Goal: Task Accomplishment & Management: Manage account settings

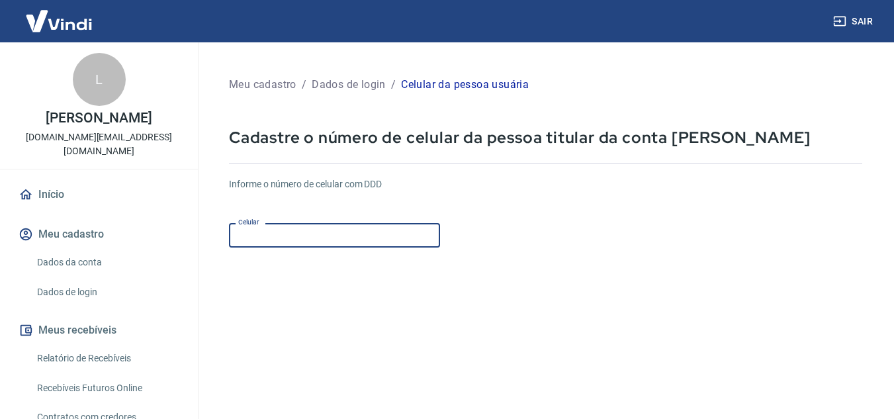
click at [312, 233] on input "Celular" at bounding box center [334, 235] width 211 height 24
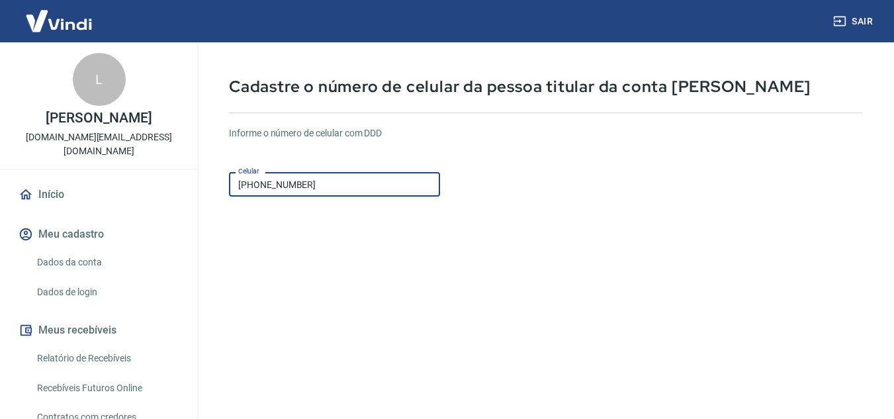
scroll to position [199, 0]
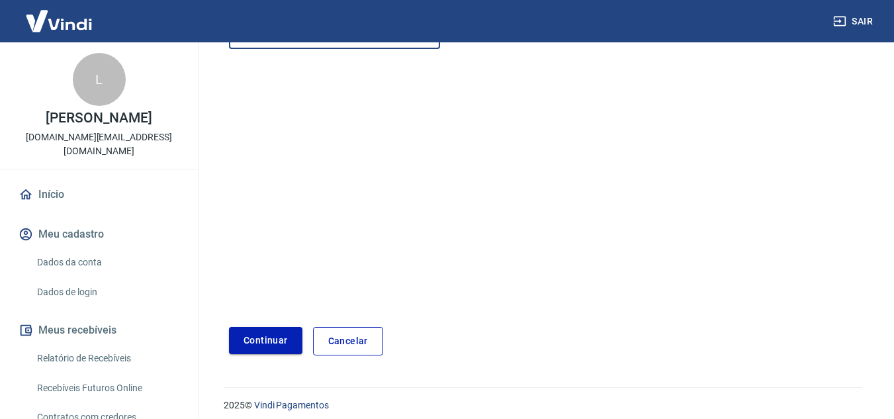
type input "(62) 99996-3436"
click at [261, 341] on button "Continuar" at bounding box center [265, 340] width 73 height 27
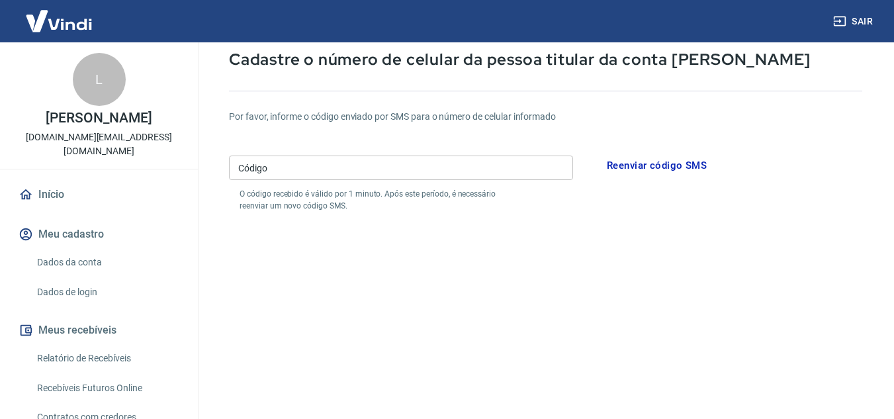
scroll to position [66, 0]
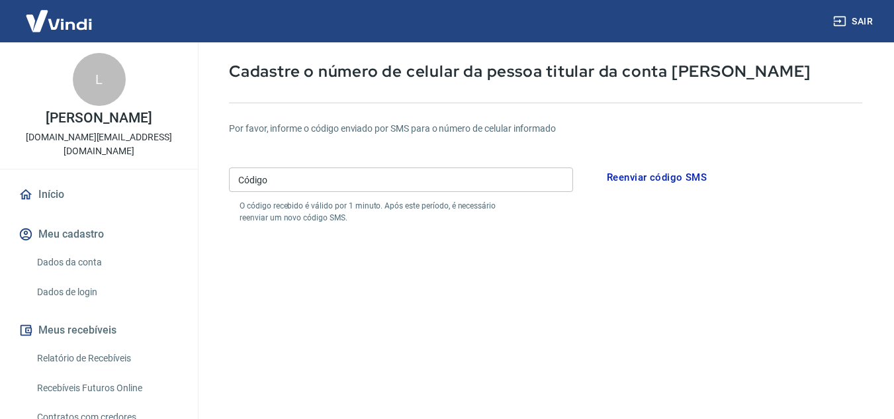
click at [346, 181] on input "Código" at bounding box center [401, 179] width 344 height 24
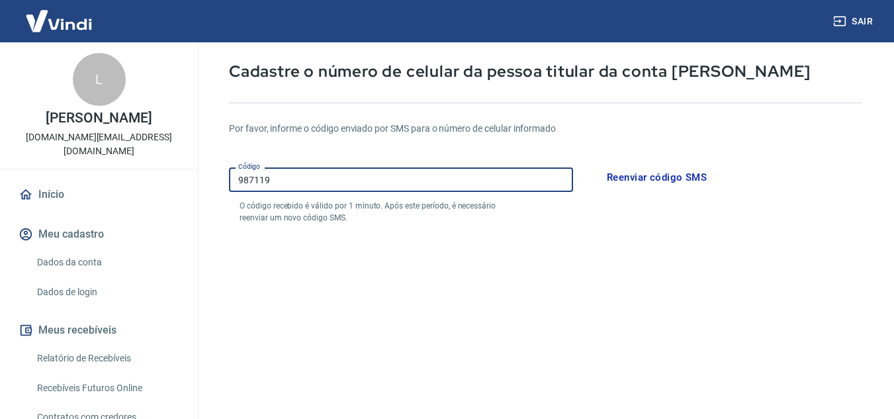
type input "987119"
click at [650, 171] on button "Reenviar código SMS" at bounding box center [656, 177] width 114 height 28
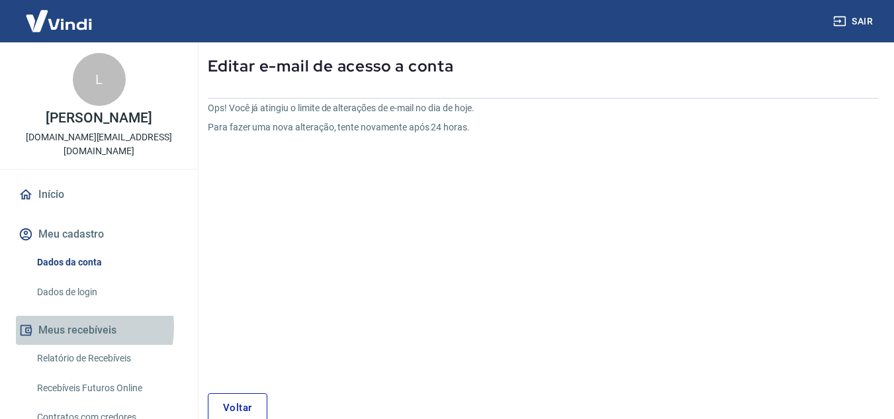
click at [66, 316] on button "Meus recebíveis" at bounding box center [99, 330] width 166 height 29
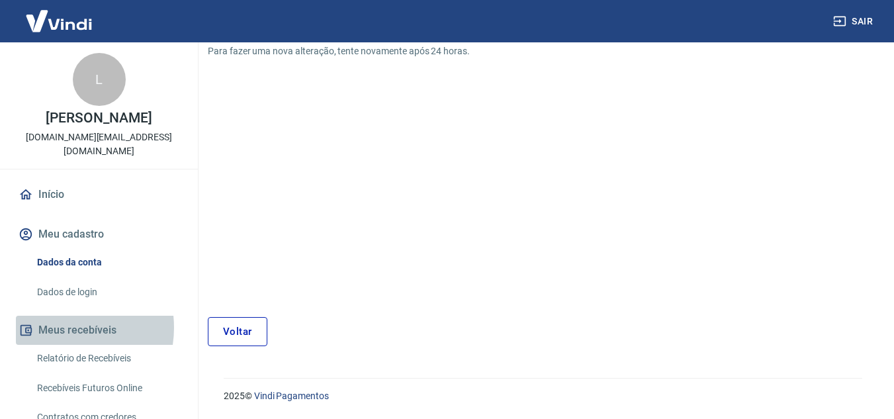
click at [58, 316] on button "Meus recebíveis" at bounding box center [99, 330] width 166 height 29
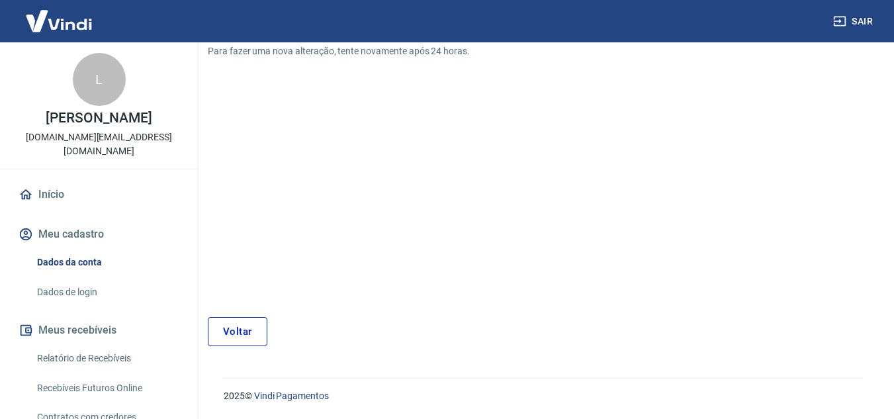
click at [67, 249] on link "Dados da conta" at bounding box center [107, 262] width 150 height 27
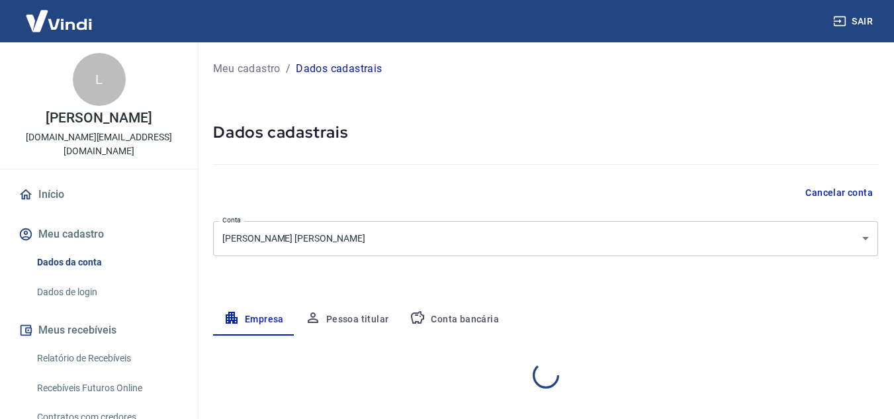
select select "GO"
select select "business"
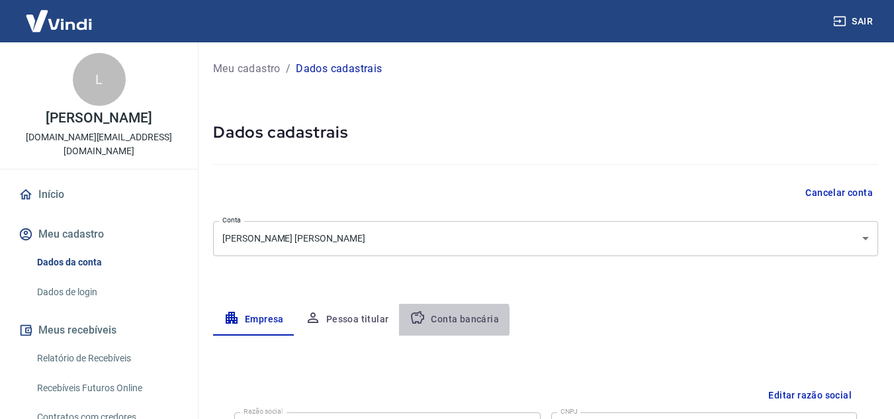
click at [451, 320] on button "Conta bancária" at bounding box center [454, 320] width 110 height 32
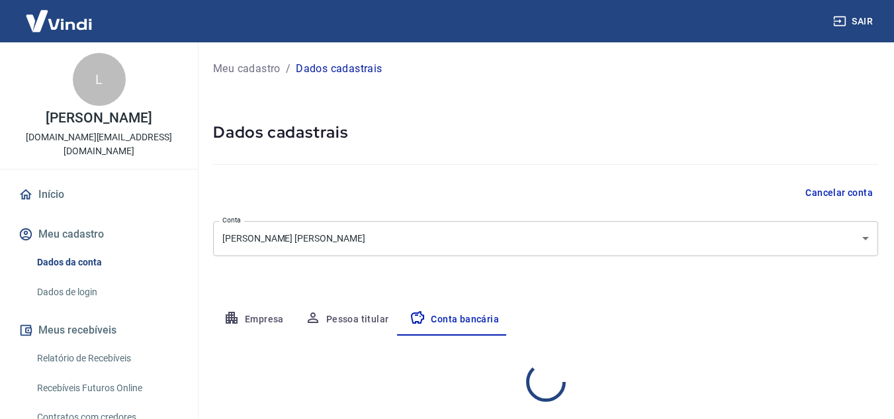
select select "1"
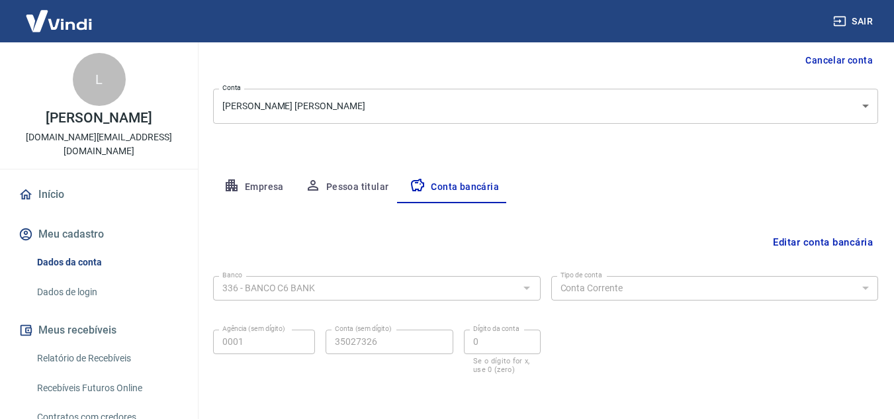
scroll to position [184, 0]
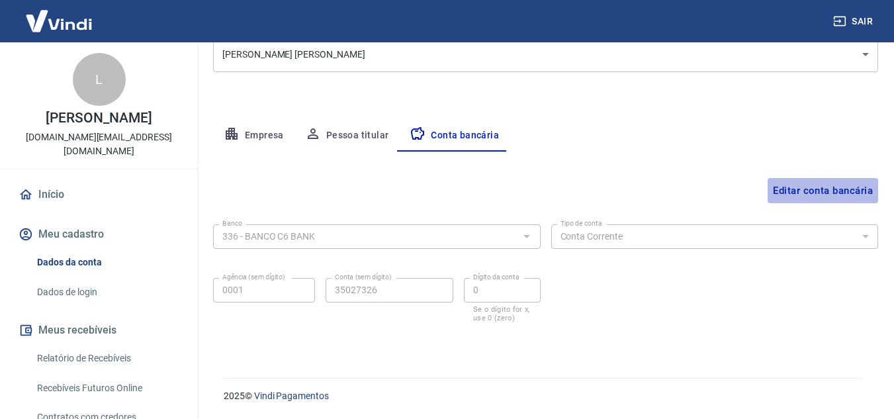
click at [807, 189] on button "Editar conta bancária" at bounding box center [823, 190] width 110 height 25
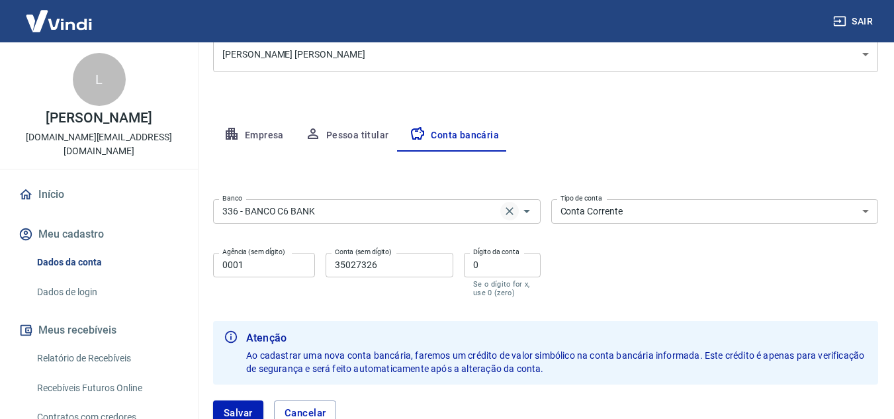
click at [510, 208] on icon "Clear" at bounding box center [509, 210] width 13 height 13
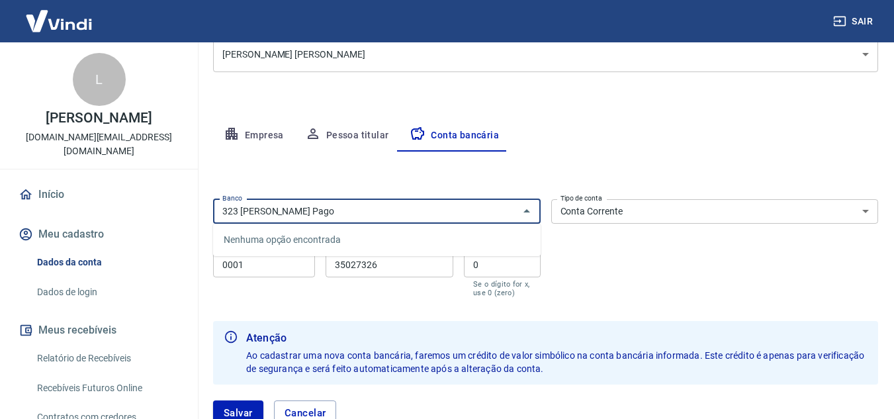
type input "323 Mercado Pago"
click at [612, 238] on div "Banco Banco Tipo de conta Conta Corrente Conta Poupança Tipo de conta Agência (…" at bounding box center [545, 247] width 665 height 106
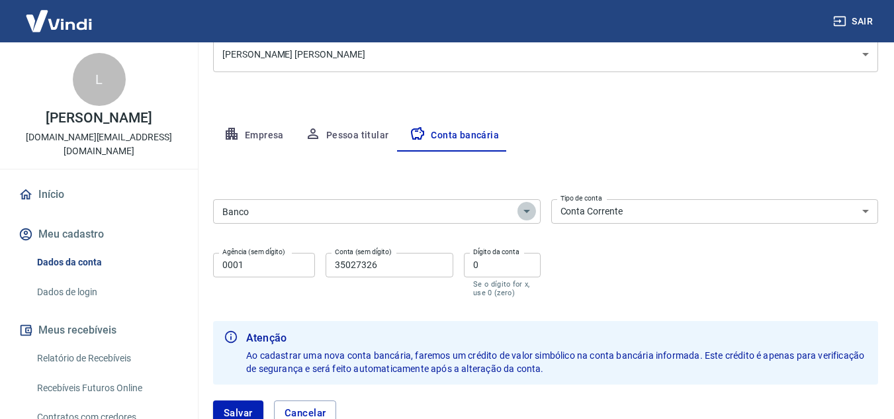
click at [525, 206] on icon "Abrir" at bounding box center [527, 211] width 16 height 16
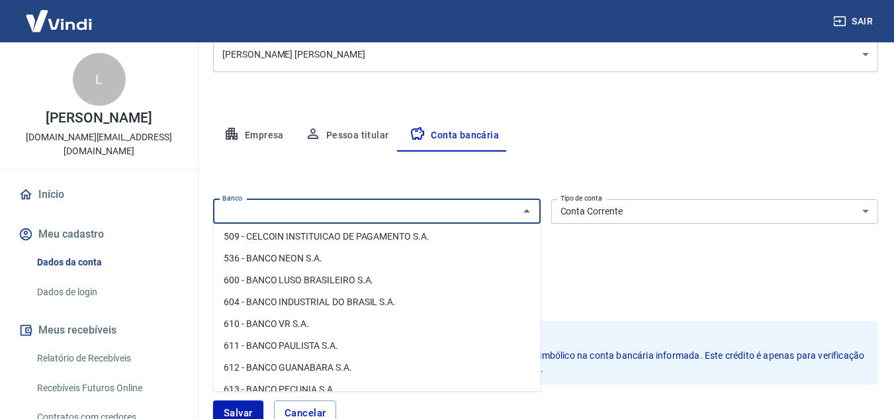
scroll to position [1671, 0]
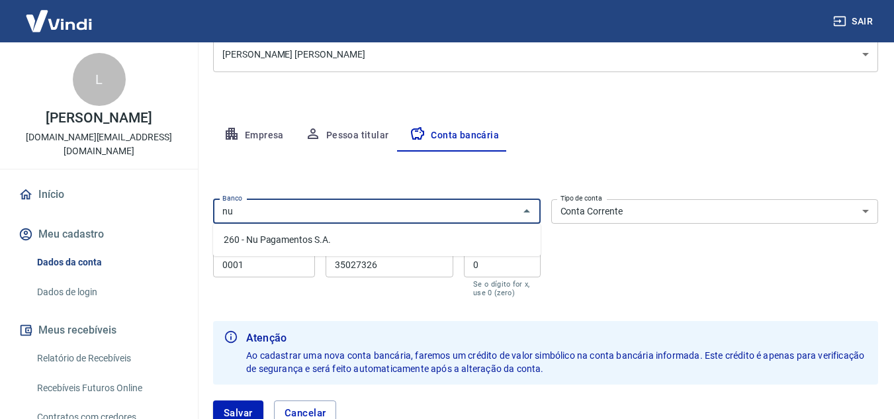
type input "n"
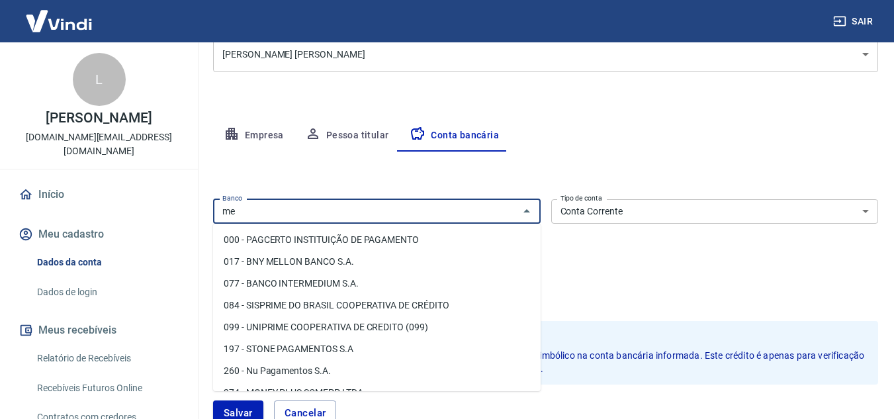
type input "m"
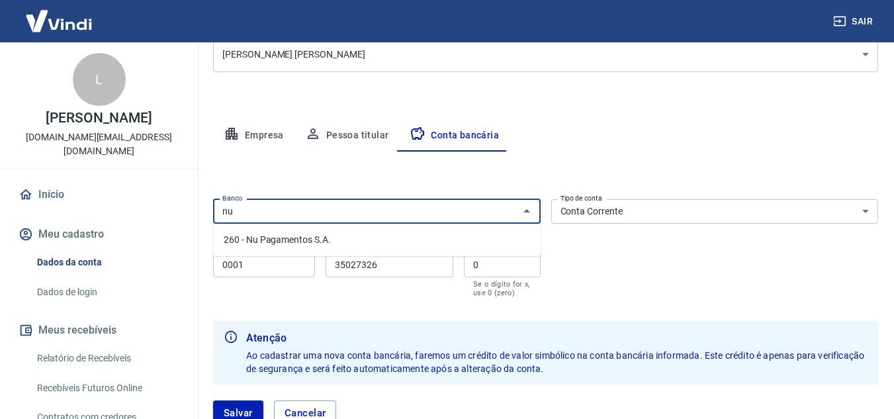
click at [274, 237] on li "260 - Nu Pagamentos S.A." at bounding box center [377, 240] width 328 height 22
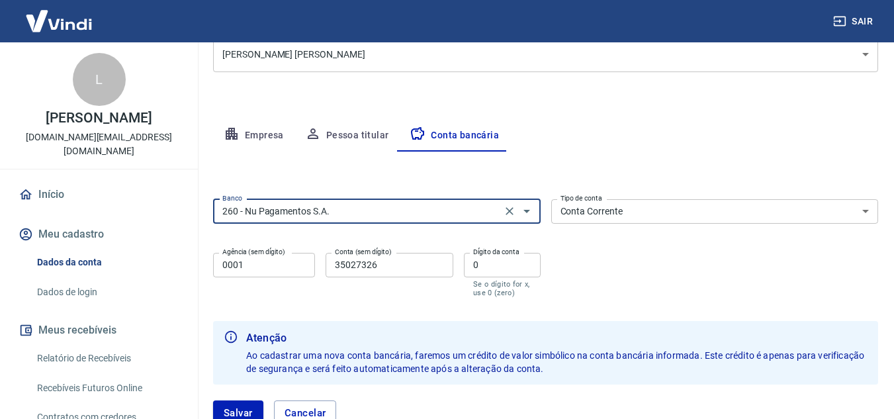
type input "260 - Nu Pagamentos S.A."
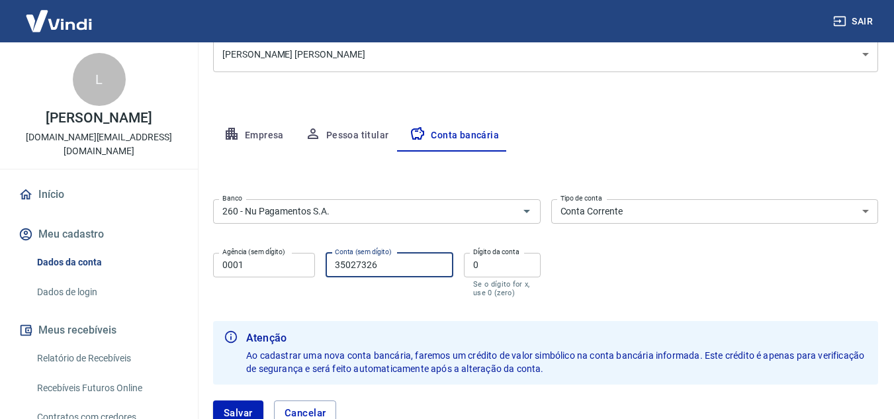
click at [426, 264] on input "35027326" at bounding box center [390, 265] width 128 height 24
type input "3"
type input "77202275"
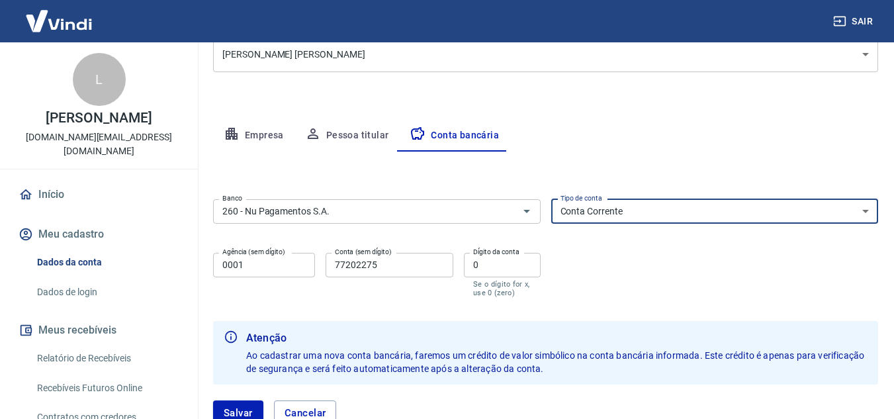
click at [865, 212] on select "Conta Corrente Conta Poupança" at bounding box center [715, 211] width 328 height 24
click at [551, 199] on select "Conta Corrente Conta Poupança" at bounding box center [715, 211] width 328 height 24
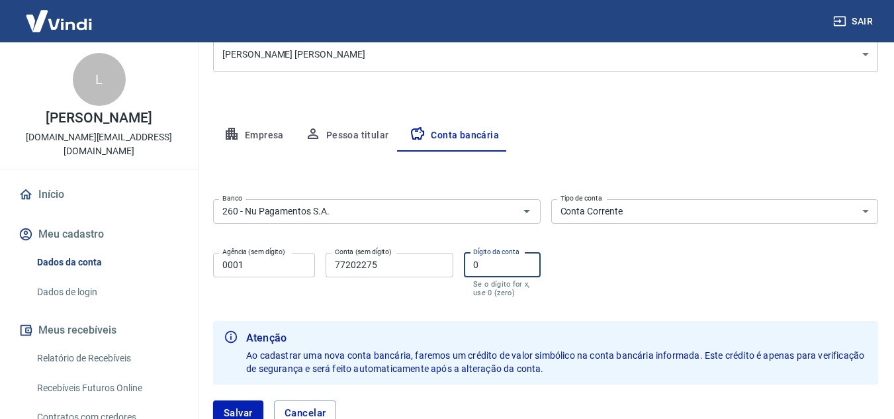
click at [504, 268] on input "0" at bounding box center [502, 265] width 77 height 24
type input "0"
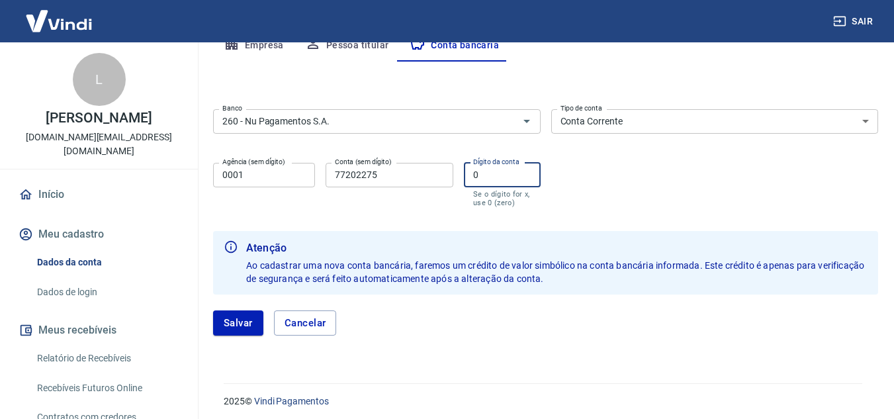
scroll to position [279, 0]
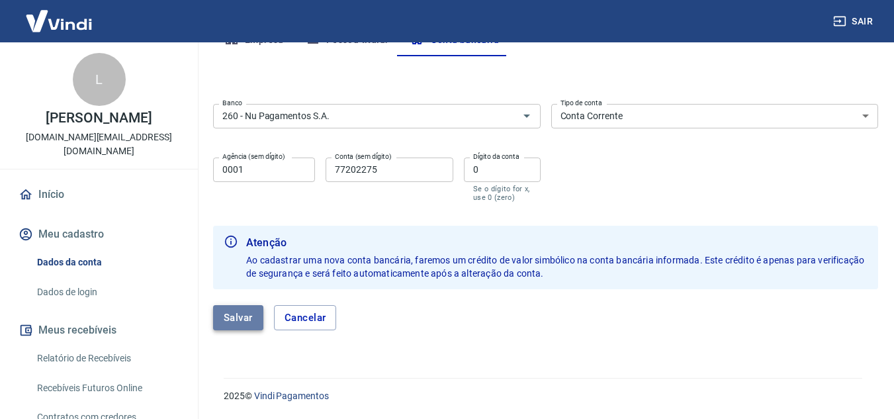
click at [233, 316] on button "Salvar" at bounding box center [238, 317] width 50 height 25
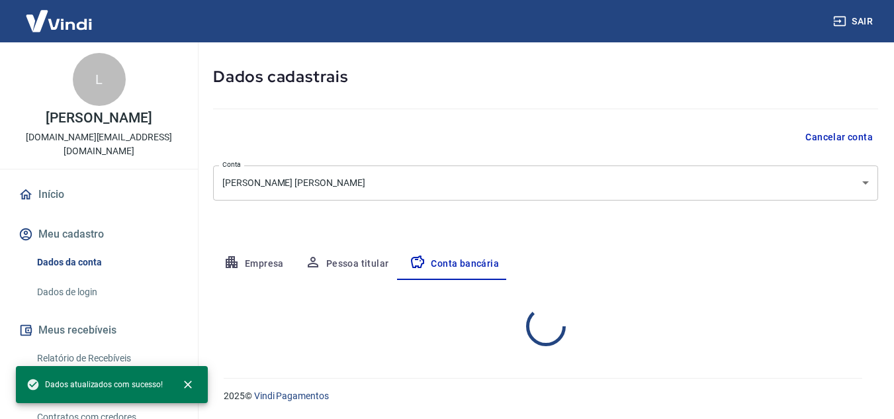
scroll to position [184, 0]
select select "1"
